Goal: Find specific page/section: Find specific page/section

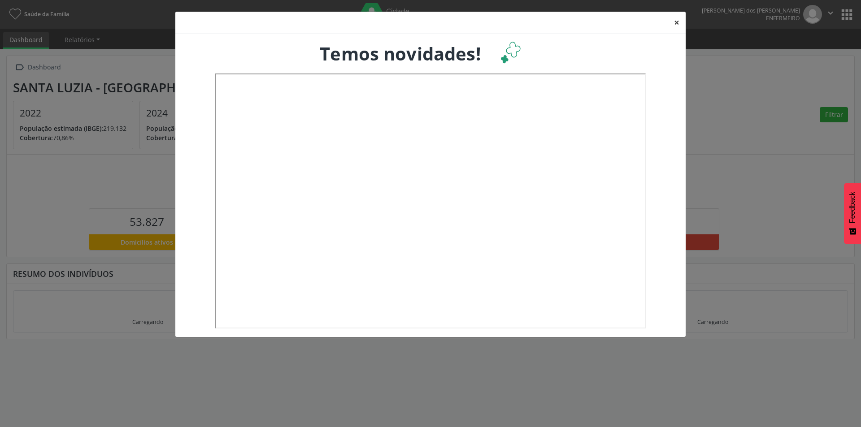
click at [675, 18] on button "×" at bounding box center [676, 23] width 18 height 22
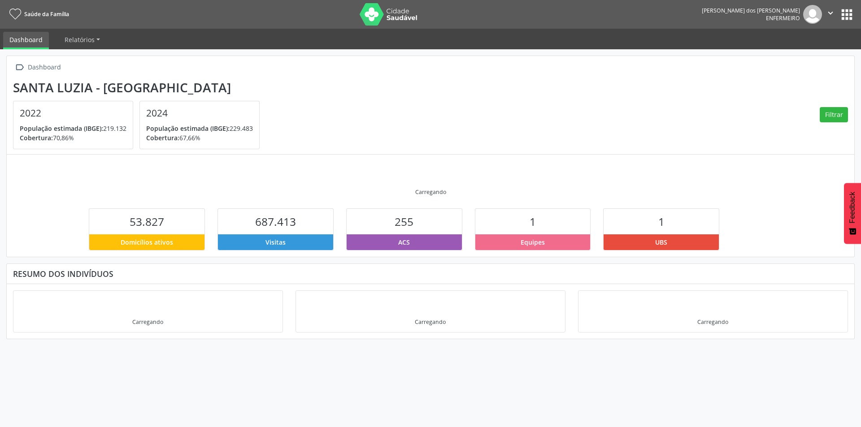
click at [574, 226] on div "1" at bounding box center [532, 222] width 115 height 26
click at [416, 227] on div "255" at bounding box center [403, 222] width 115 height 26
click at [849, 19] on button "apps" at bounding box center [847, 15] width 16 height 16
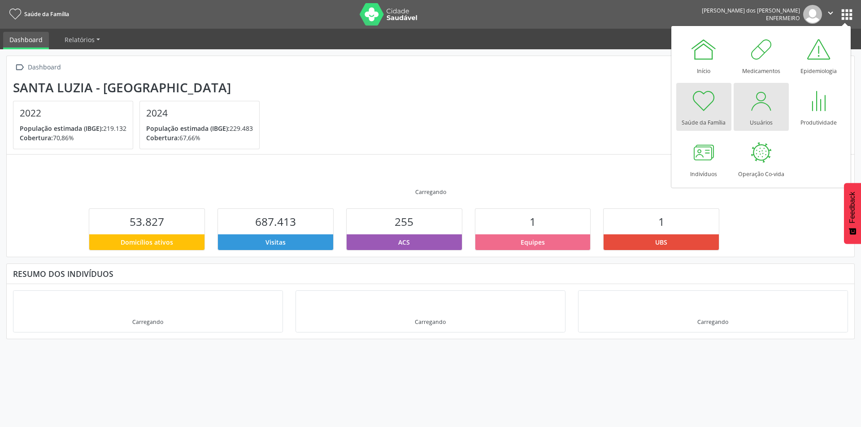
click at [767, 108] on div at bounding box center [760, 100] width 27 height 27
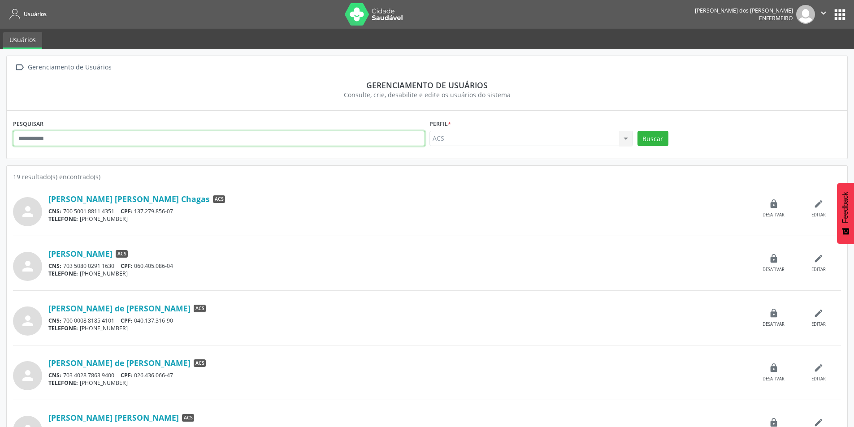
click at [164, 134] on input "text" at bounding box center [219, 138] width 412 height 15
type input "****"
click at [639, 136] on button "Buscar" at bounding box center [652, 138] width 31 height 15
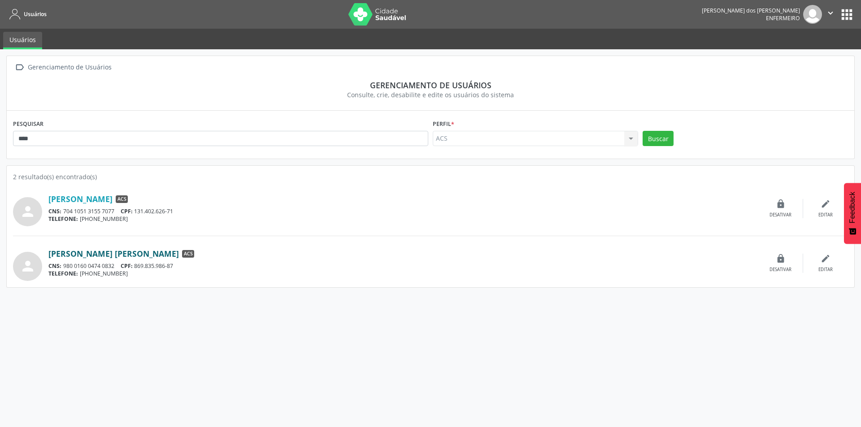
click at [117, 254] on link "[PERSON_NAME] [PERSON_NAME]" at bounding box center [113, 254] width 130 height 10
